Goal: Task Accomplishment & Management: Manage account settings

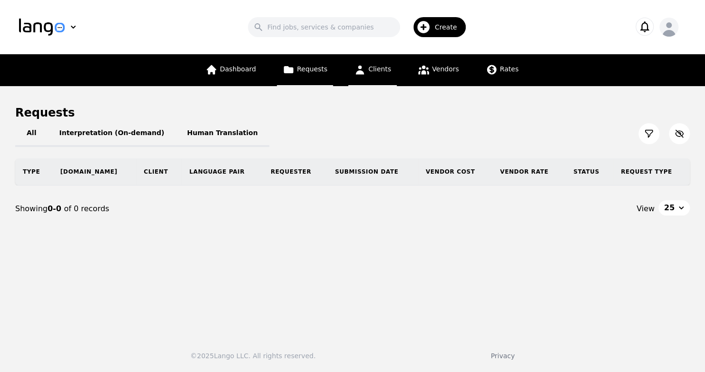
click at [379, 68] on span "Clients" at bounding box center [379, 69] width 23 height 8
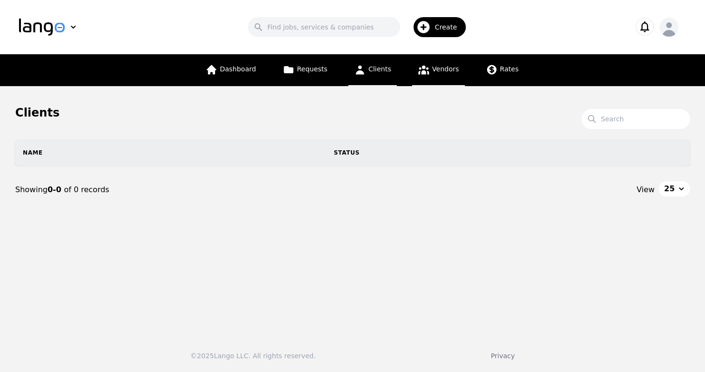
click at [442, 67] on span "Vendors" at bounding box center [445, 69] width 27 height 8
click at [490, 69] on icon at bounding box center [492, 70] width 10 height 10
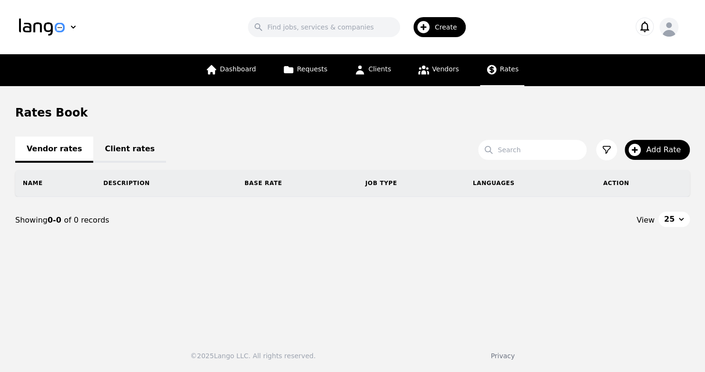
click at [662, 29] on icon "button" at bounding box center [668, 28] width 19 height 19
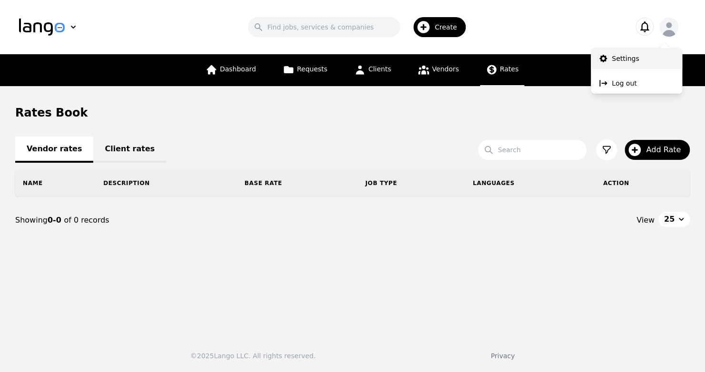
click at [633, 59] on p "Settings" at bounding box center [625, 59] width 27 height 10
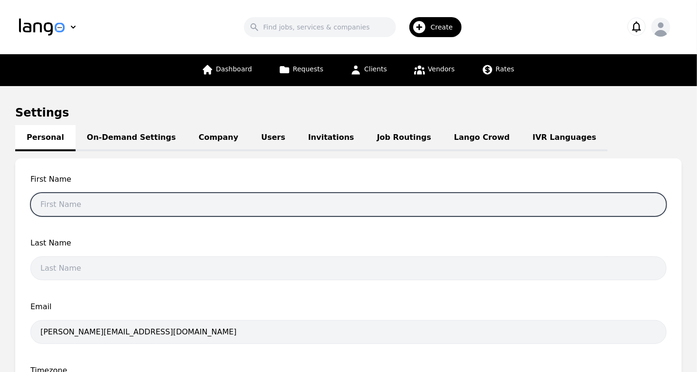
click at [134, 207] on input "text" at bounding box center [348, 205] width 636 height 24
type input "[PERSON_NAME]"
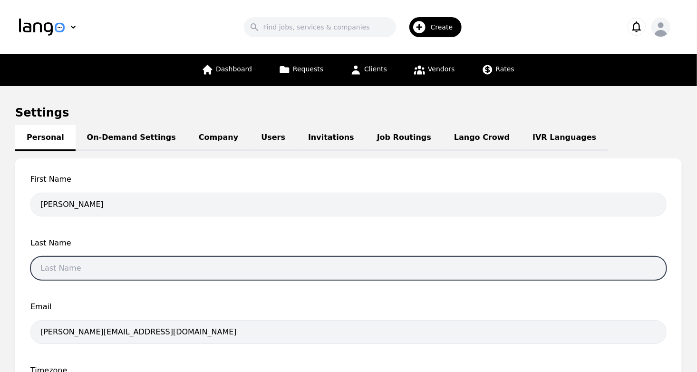
type input "[PERSON_NAME]"
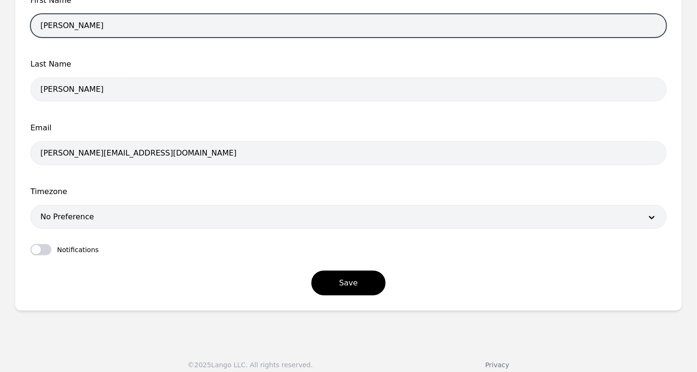
scroll to position [186, 0]
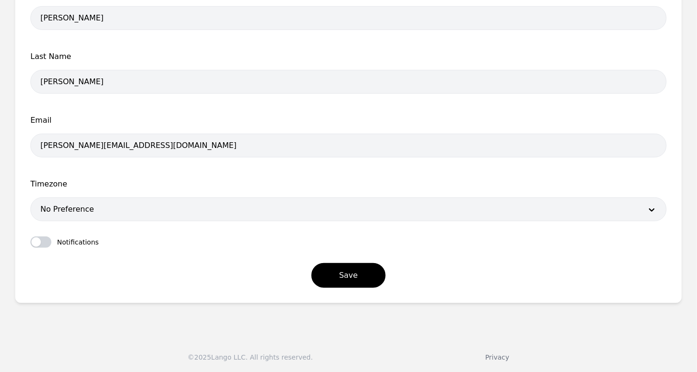
click at [168, 213] on div at bounding box center [334, 209] width 607 height 23
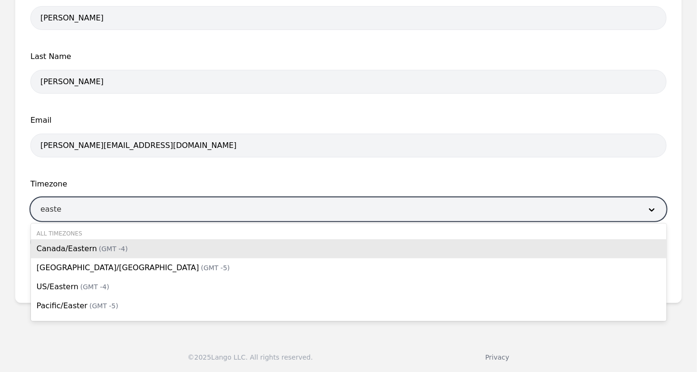
type input "[DATE]"
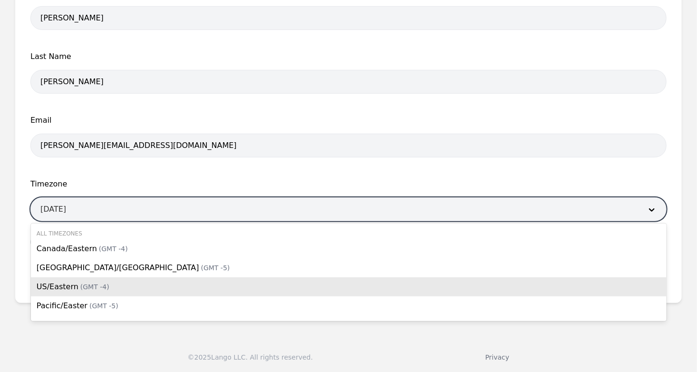
click at [129, 288] on div "US/Eastern (GMT -4)" at bounding box center [349, 286] width 636 height 19
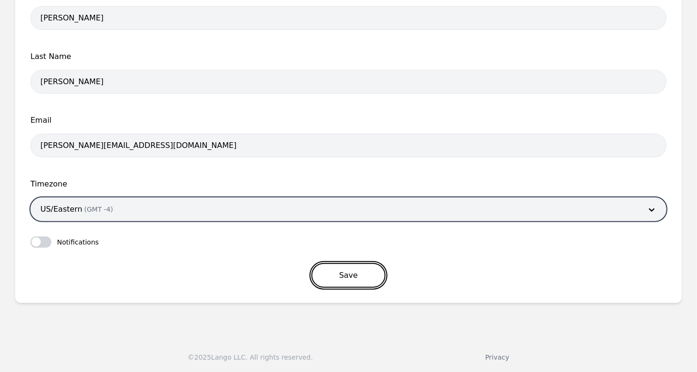
click at [367, 273] on button "Save" at bounding box center [349, 275] width 74 height 25
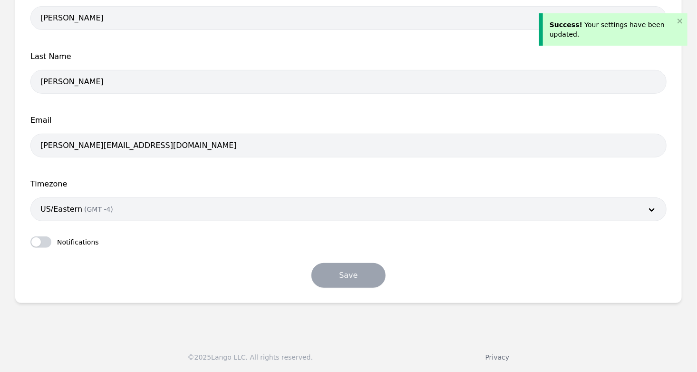
scroll to position [0, 0]
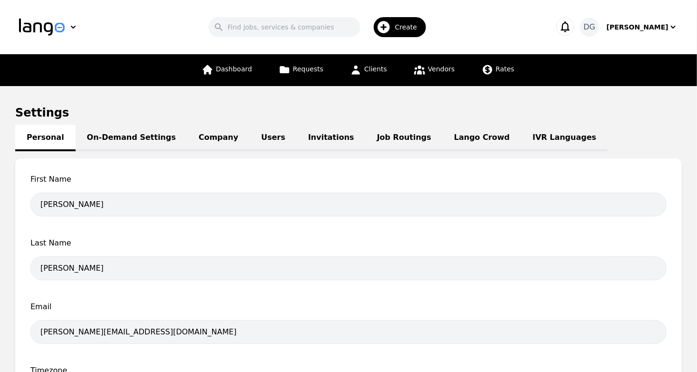
click at [127, 146] on link "On-Demand Settings" at bounding box center [132, 138] width 112 height 26
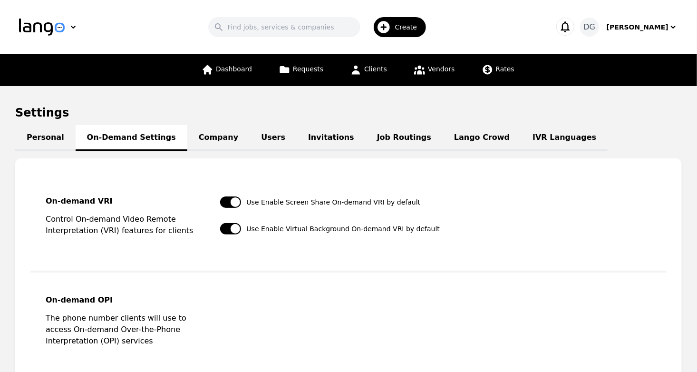
click at [187, 144] on link "Company" at bounding box center [218, 138] width 62 height 26
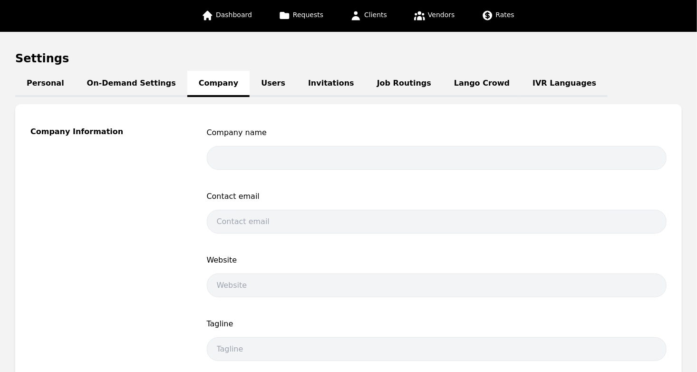
scroll to position [53, 0]
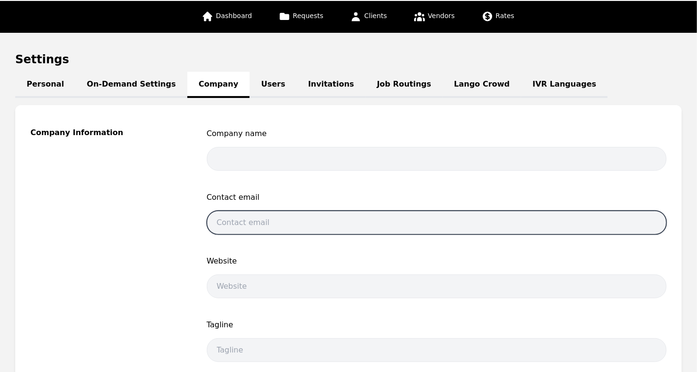
click at [406, 211] on input "email" at bounding box center [437, 223] width 460 height 24
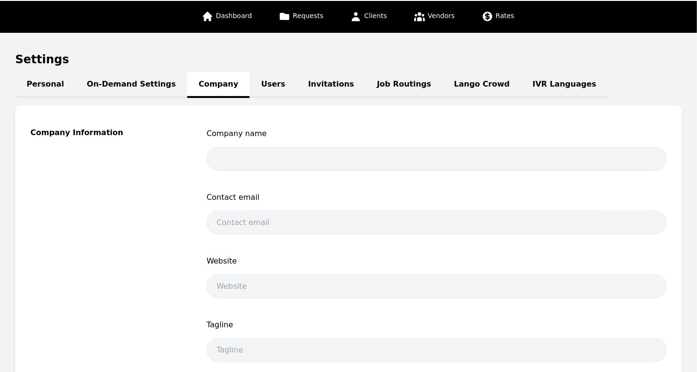
click at [250, 89] on link "Users" at bounding box center [273, 85] width 47 height 26
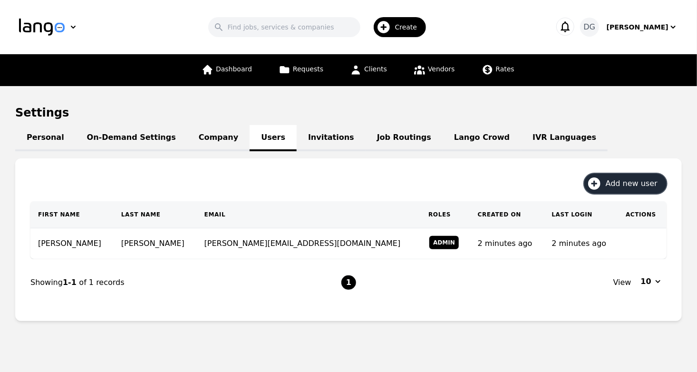
click at [622, 185] on span "Add new user" at bounding box center [635, 183] width 58 height 11
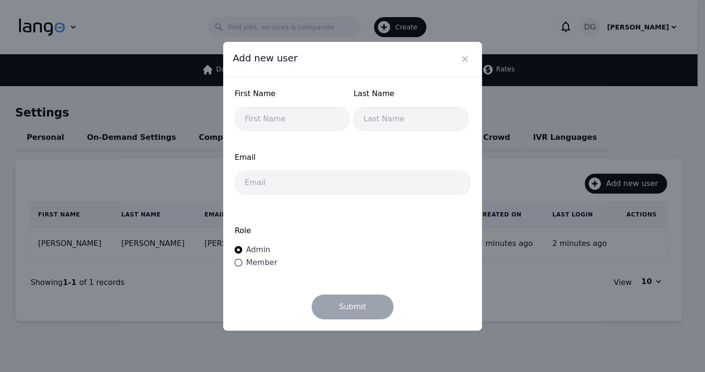
click at [255, 264] on span "Member" at bounding box center [261, 262] width 31 height 9
click at [242, 264] on input "Member" at bounding box center [238, 263] width 8 height 8
radio input "true"
click at [248, 253] on span "Admin" at bounding box center [258, 249] width 24 height 9
click at [242, 253] on input "Admin" at bounding box center [238, 250] width 8 height 8
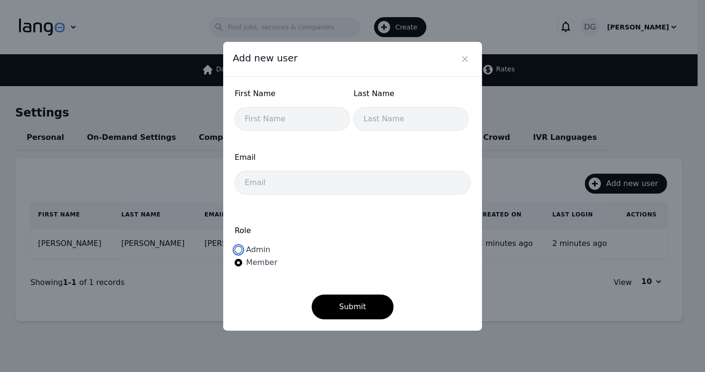
radio input "true"
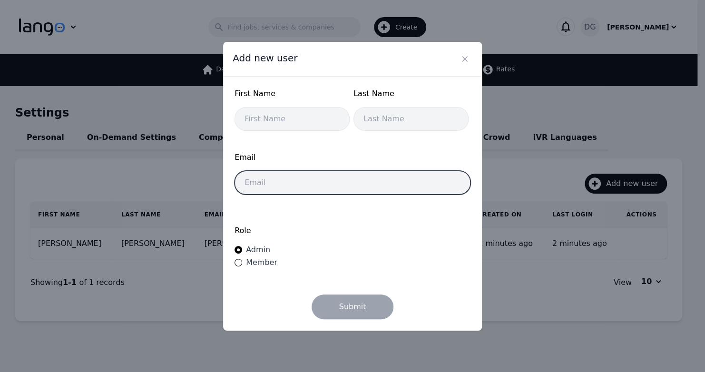
click at [305, 179] on input "email" at bounding box center [352, 183] width 236 height 24
type input "[PERSON_NAME][EMAIL_ADDRESS][DOMAIN_NAME]"
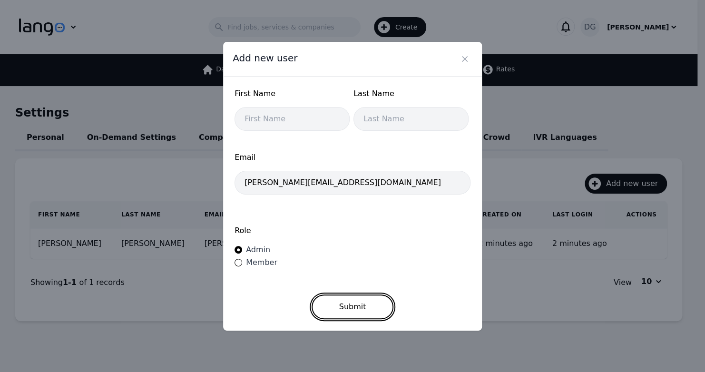
click at [347, 304] on button "Submit" at bounding box center [353, 306] width 82 height 25
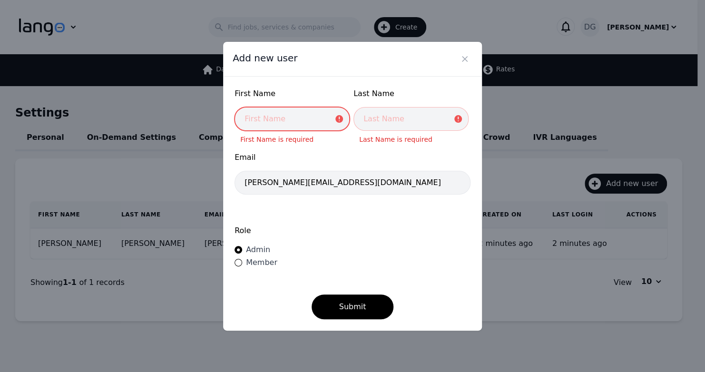
click at [250, 124] on input "text" at bounding box center [291, 119] width 115 height 24
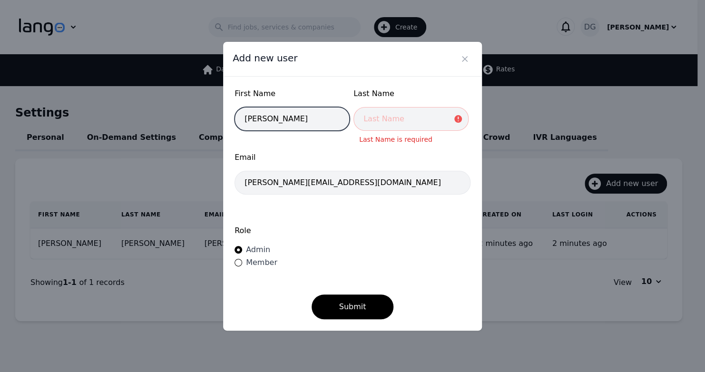
type input "[PERSON_NAME]"
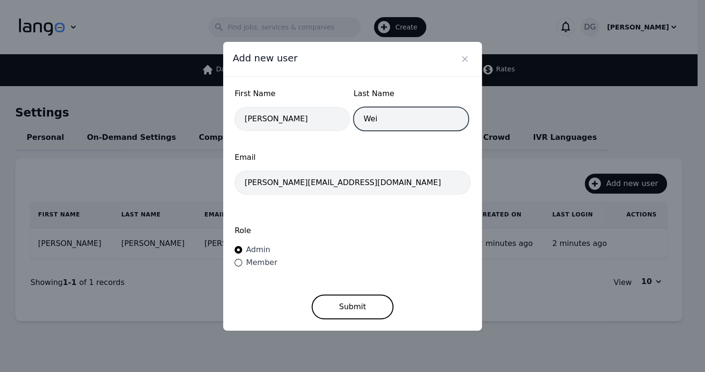
type input "Wei"
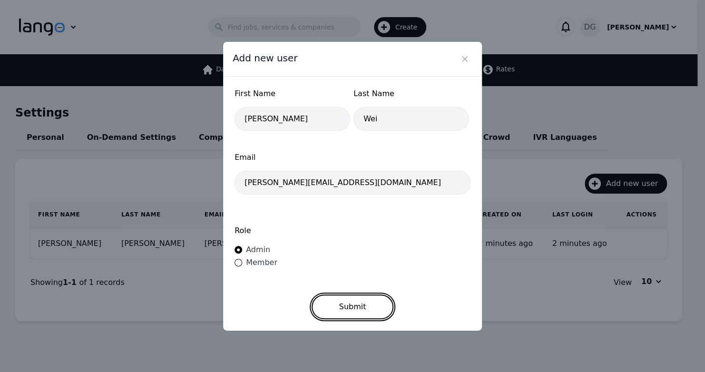
click at [347, 306] on button "Submit" at bounding box center [353, 306] width 82 height 25
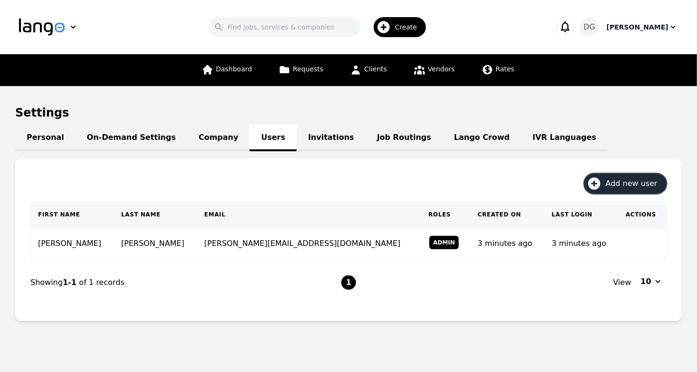
click at [662, 29] on div "[PERSON_NAME]" at bounding box center [638, 27] width 62 height 10
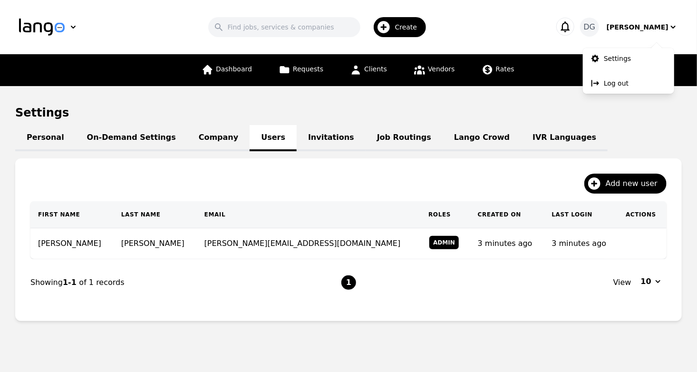
click at [412, 113] on h1 "Settings" at bounding box center [348, 112] width 667 height 15
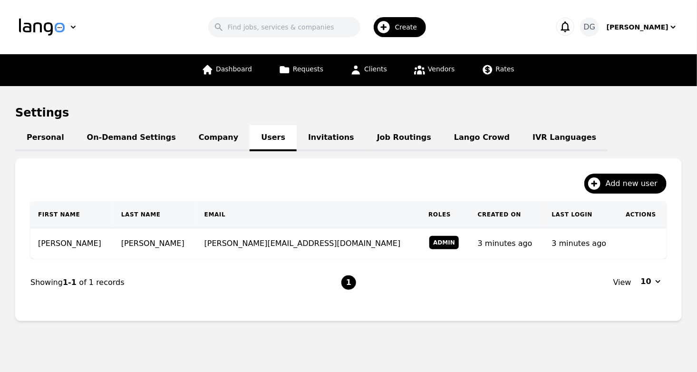
click at [309, 138] on link "Invitations" at bounding box center [331, 138] width 69 height 26
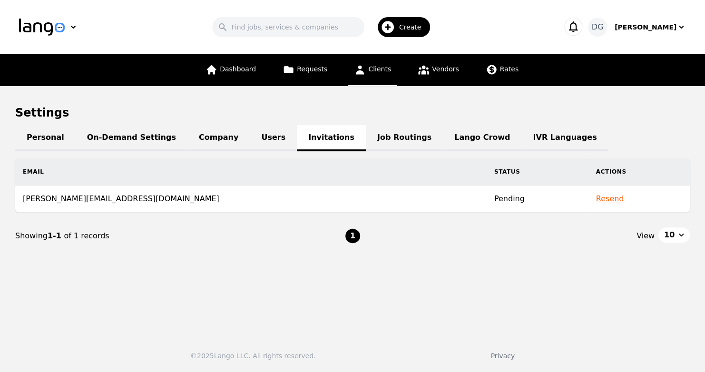
click at [379, 71] on span "Clients" at bounding box center [379, 69] width 23 height 8
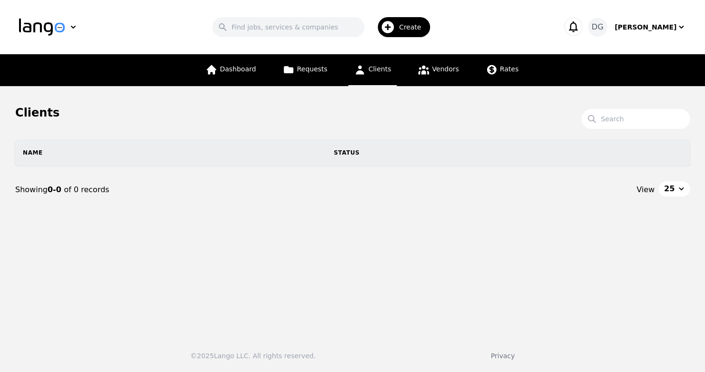
click at [395, 29] on icon "button" at bounding box center [387, 26] width 15 height 15
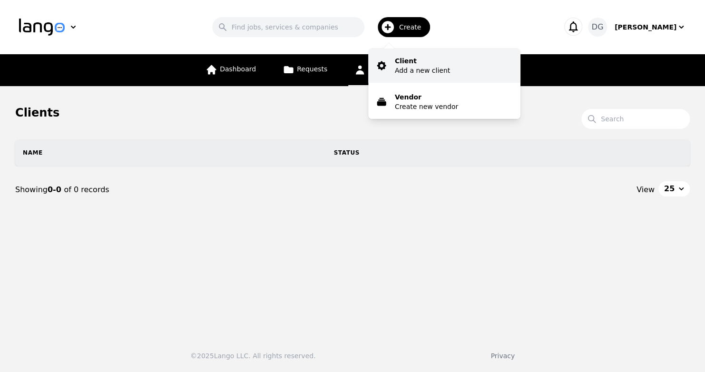
click at [433, 70] on p "Add a new client" at bounding box center [422, 71] width 55 height 10
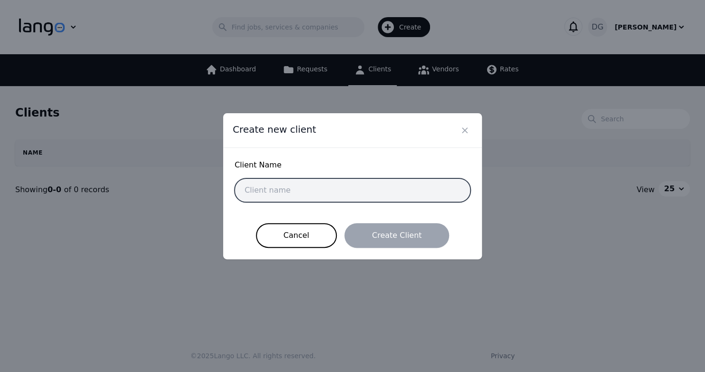
click at [433, 186] on input "text" at bounding box center [352, 190] width 236 height 24
type input "Test client"
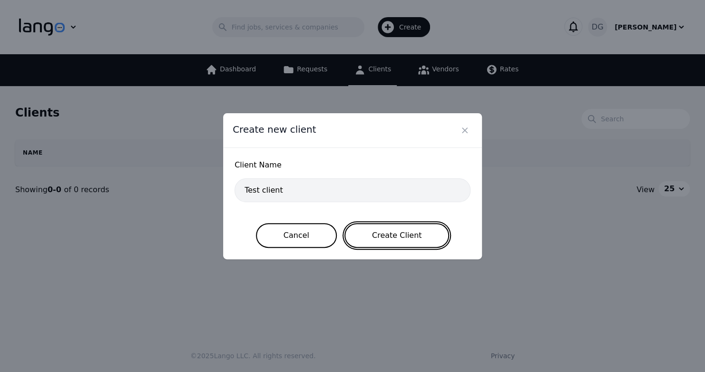
click at [420, 243] on button "Create Client" at bounding box center [396, 235] width 105 height 25
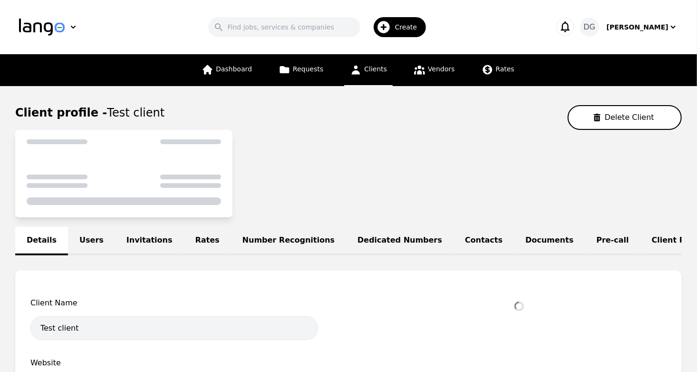
select select "active"
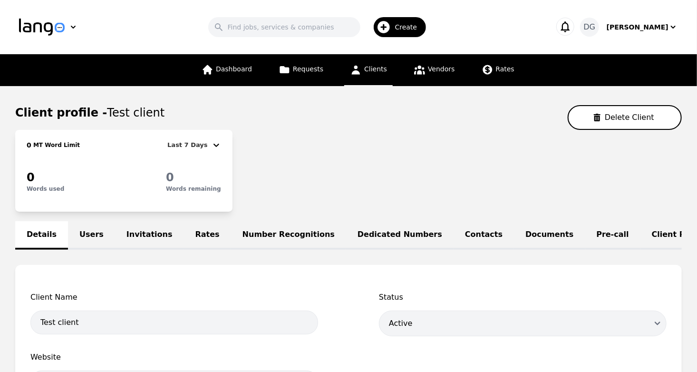
click at [88, 236] on link "Users" at bounding box center [91, 235] width 47 height 29
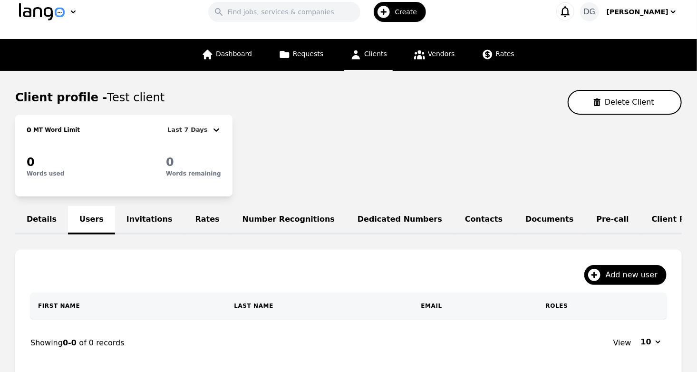
scroll to position [16, 0]
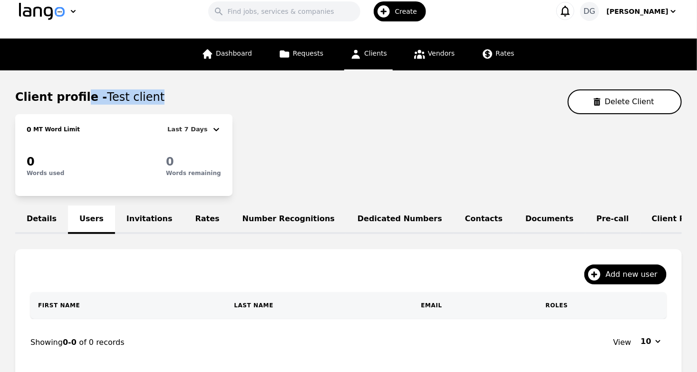
drag, startPoint x: 152, startPoint y: 99, endPoint x: 78, endPoint y: 99, distance: 73.7
click at [78, 99] on div "Client profile - Test client Delete Client" at bounding box center [348, 101] width 667 height 25
click at [642, 280] on span "Add new user" at bounding box center [635, 274] width 58 height 11
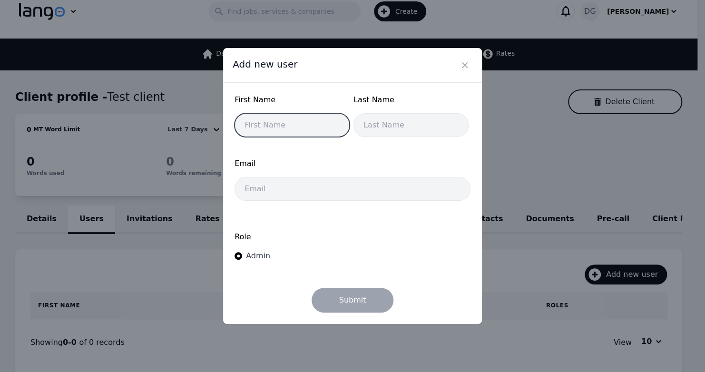
click at [274, 129] on input "text" at bounding box center [291, 125] width 115 height 24
type input "[PERSON_NAME]"
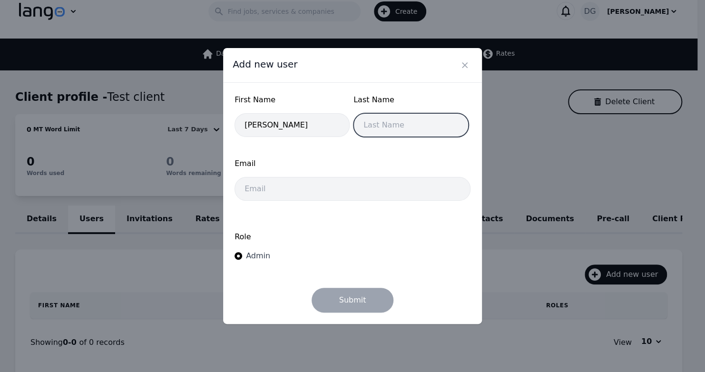
type input "[PERSON_NAME]"
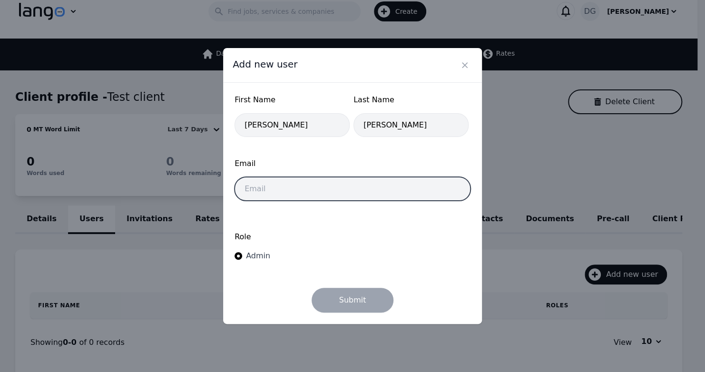
type input "[PERSON_NAME][EMAIL_ADDRESS][DOMAIN_NAME]"
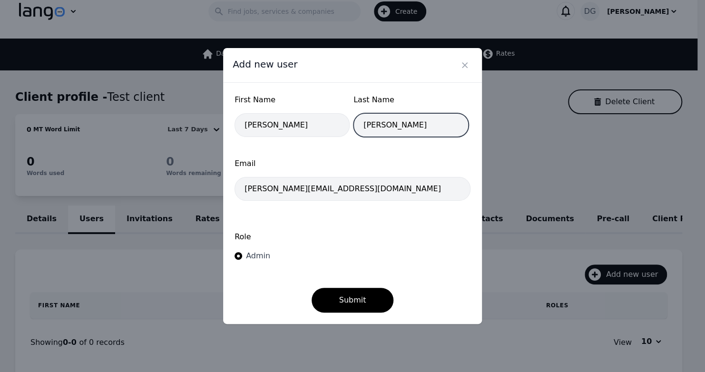
click at [404, 124] on input "[PERSON_NAME]" at bounding box center [410, 125] width 115 height 24
type input "[PERSON_NAME]"
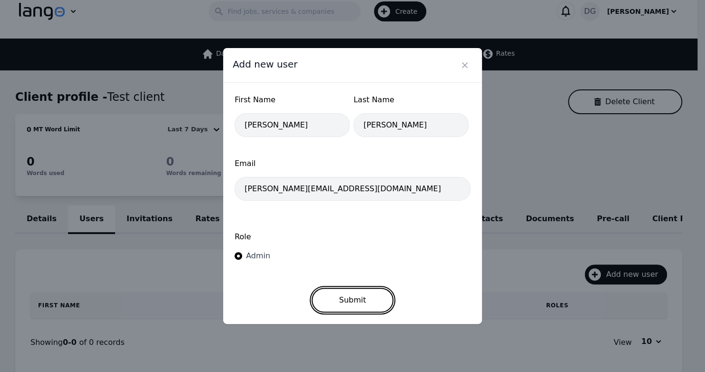
click at [334, 291] on button "Submit" at bounding box center [353, 300] width 82 height 25
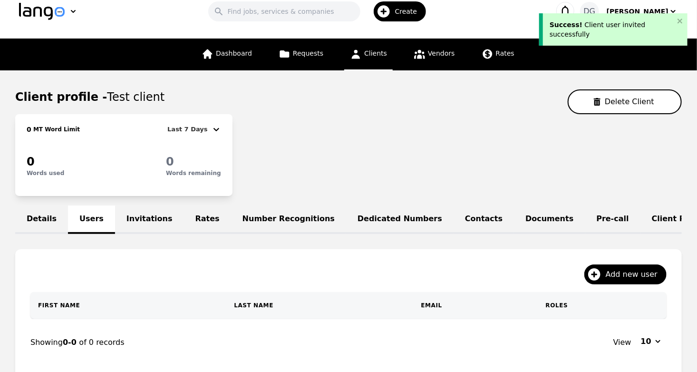
click at [334, 291] on div "Add new user" at bounding box center [348, 278] width 636 height 28
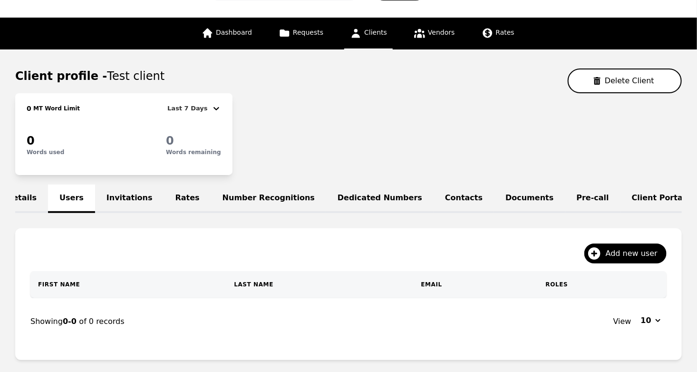
scroll to position [0, 0]
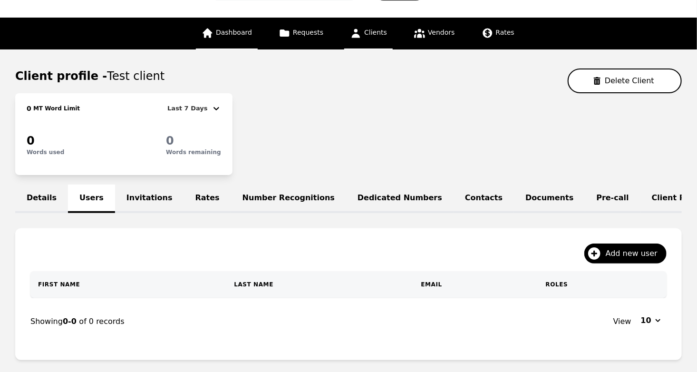
click at [213, 30] on icon at bounding box center [208, 34] width 10 height 10
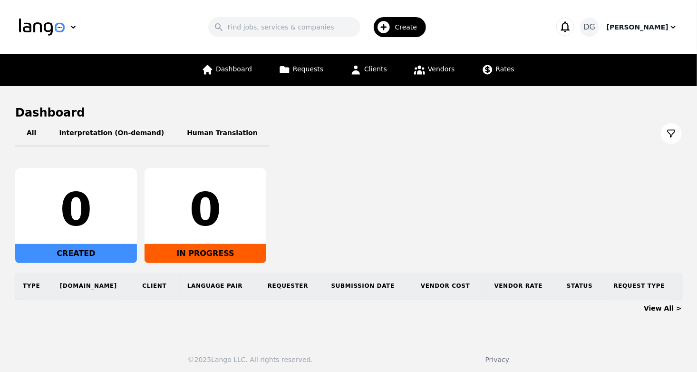
click at [672, 27] on icon "button" at bounding box center [674, 27] width 10 height 10
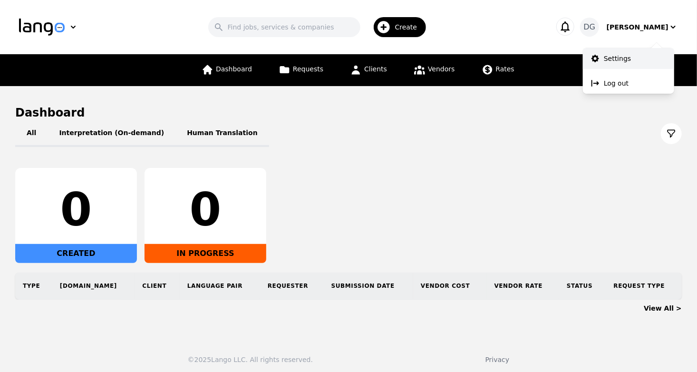
click at [613, 63] on p "Settings" at bounding box center [617, 59] width 27 height 10
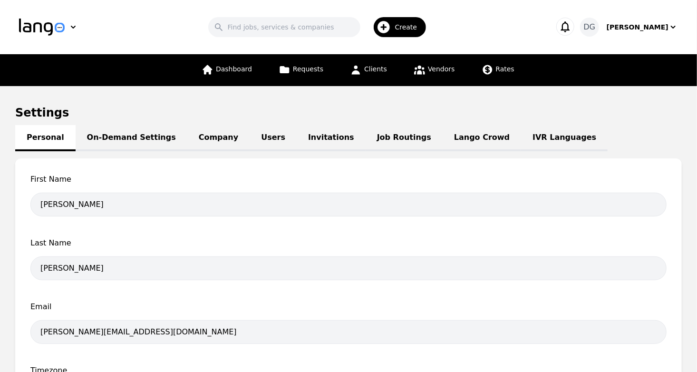
click at [368, 145] on link "Job Routings" at bounding box center [404, 138] width 77 height 26
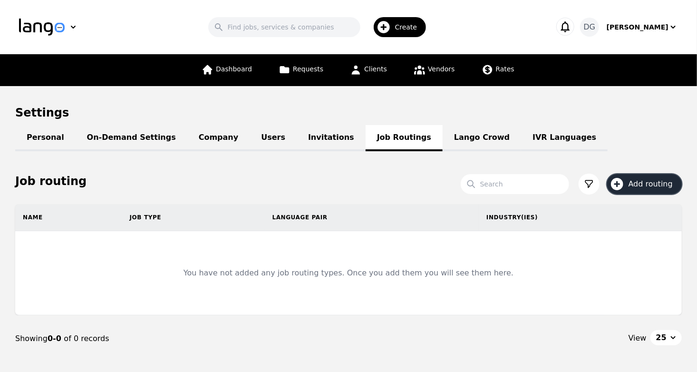
click at [628, 181] on button "Add routing" at bounding box center [644, 184] width 75 height 20
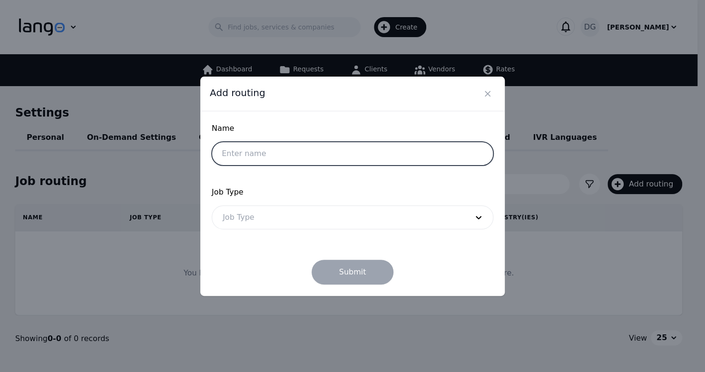
click at [400, 156] on input "text" at bounding box center [353, 154] width 282 height 24
type input "Level 1"
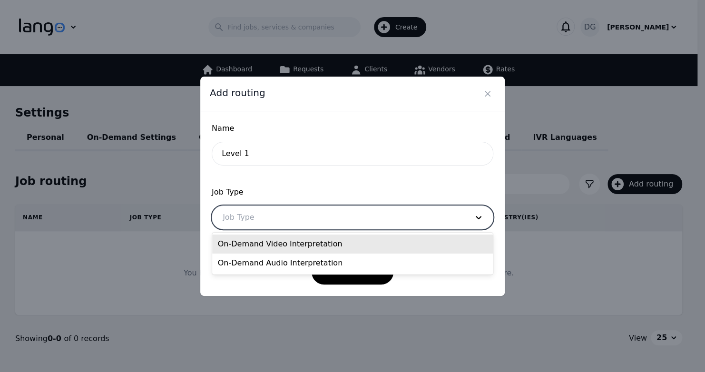
click at [379, 217] on div at bounding box center [338, 217] width 252 height 23
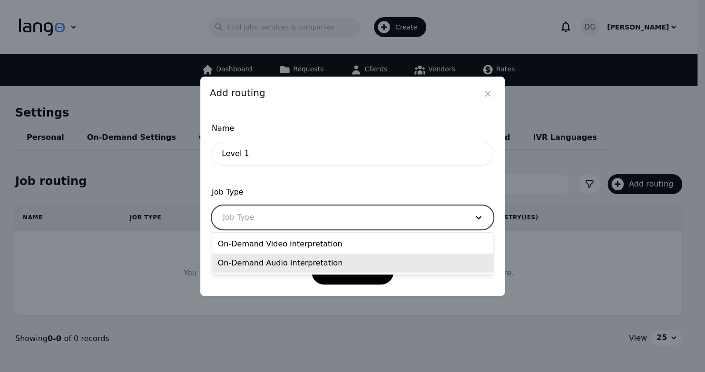
click at [358, 254] on div "On-Demand Audio Interpretation" at bounding box center [352, 262] width 281 height 19
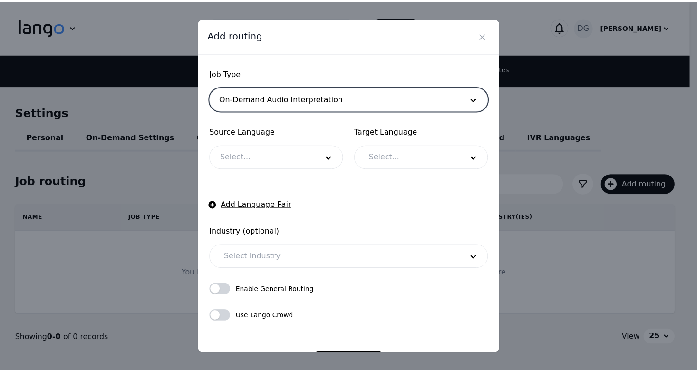
scroll to position [95, 0]
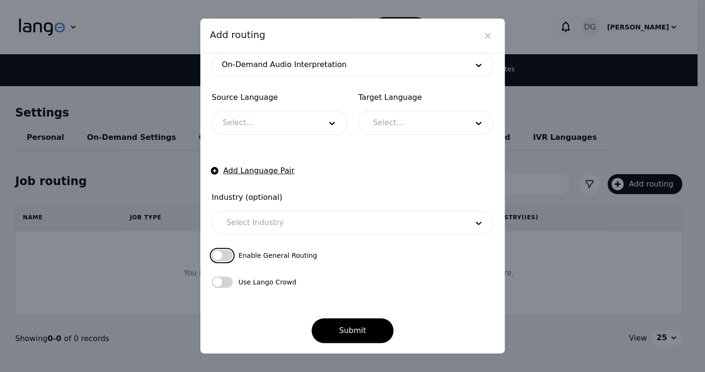
click at [225, 259] on button "button" at bounding box center [222, 255] width 21 height 11
checkbox input "false"
click at [490, 34] on icon "Close" at bounding box center [488, 36] width 10 height 10
